Goal: Transaction & Acquisition: Purchase product/service

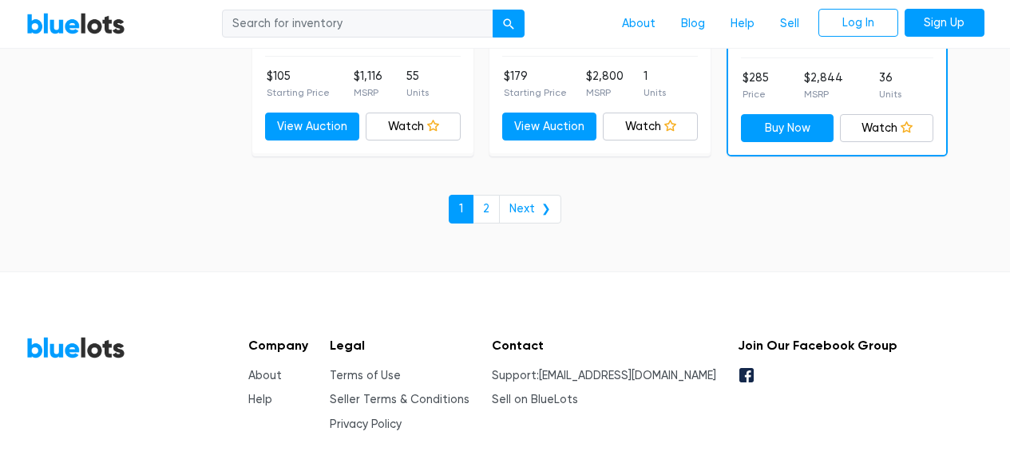
scroll to position [7166, 0]
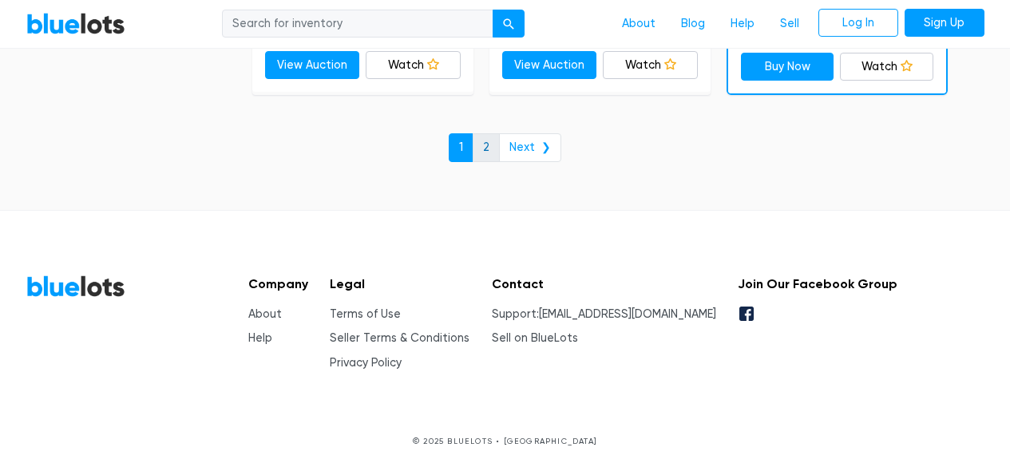
click at [481, 151] on link "2" at bounding box center [486, 147] width 27 height 29
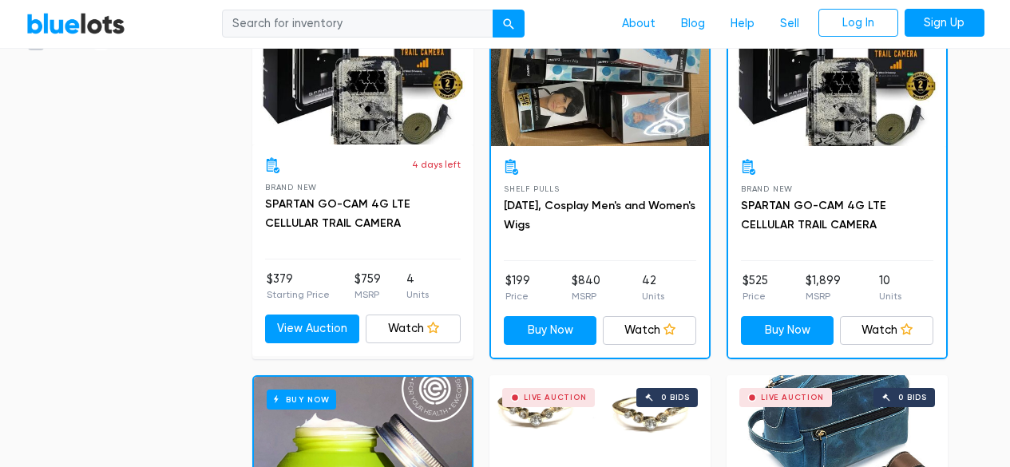
scroll to position [532, 0]
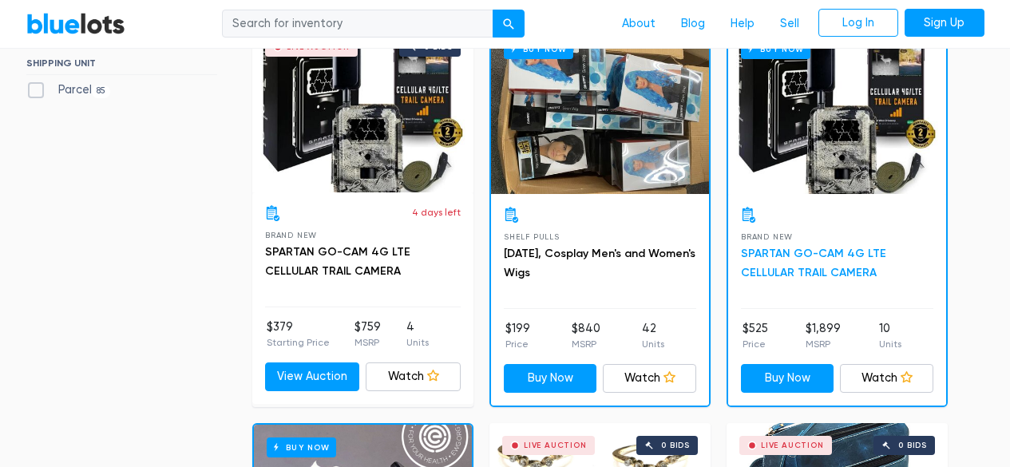
click at [793, 255] on link "SPARTAN GO-CAM 4G LTE CELLULAR TRAIL CAMERA" at bounding box center [813, 263] width 145 height 33
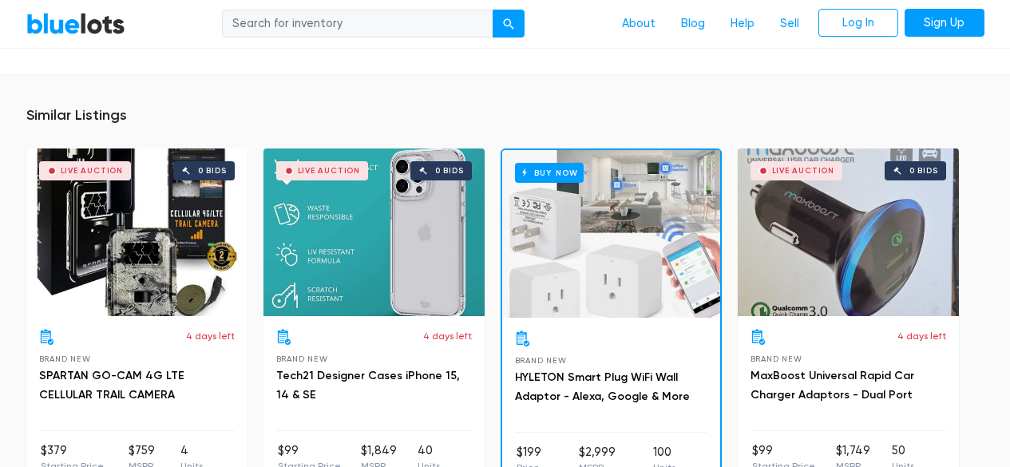
scroll to position [1108, 0]
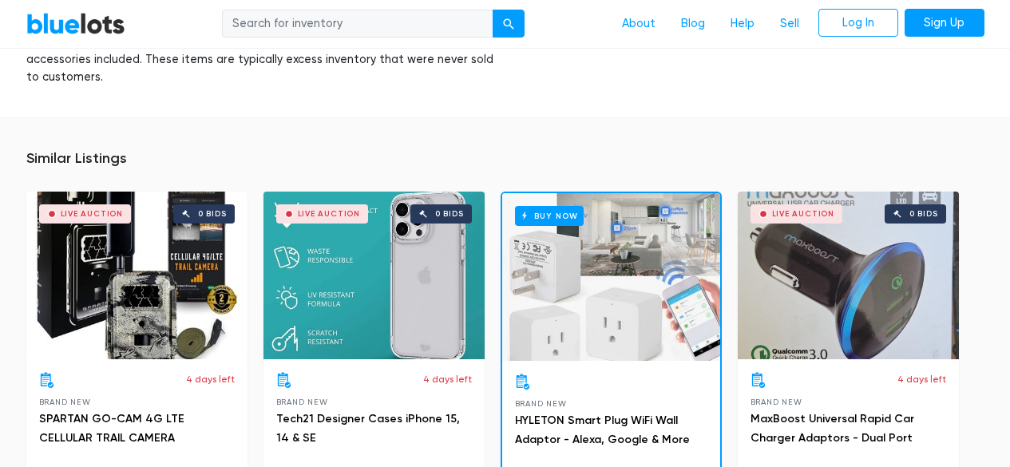
click at [149, 272] on div "Live Auction 0 bids" at bounding box center [136, 276] width 221 height 168
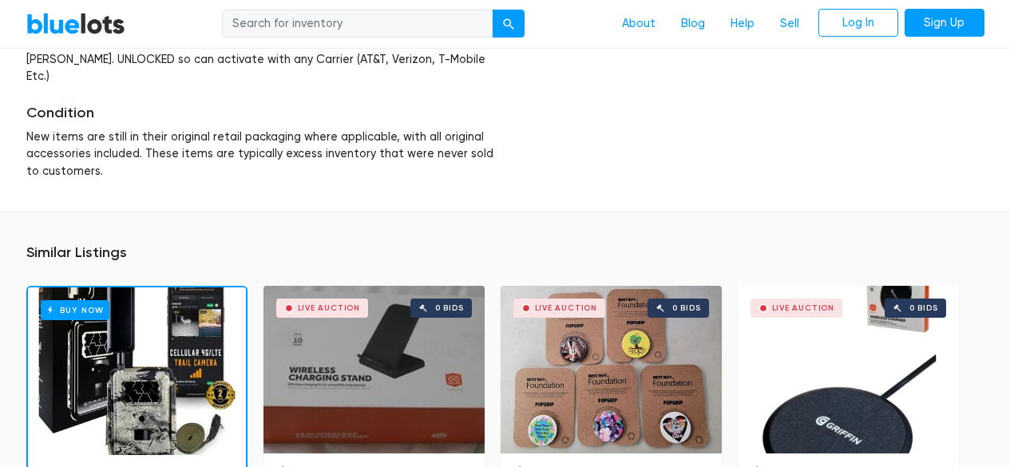
scroll to position [1198, 0]
